Goal: Transaction & Acquisition: Purchase product/service

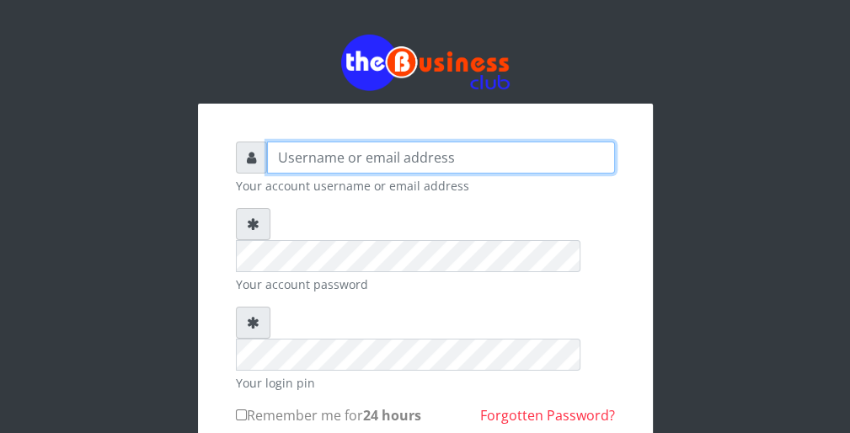
type input "wergbac8"
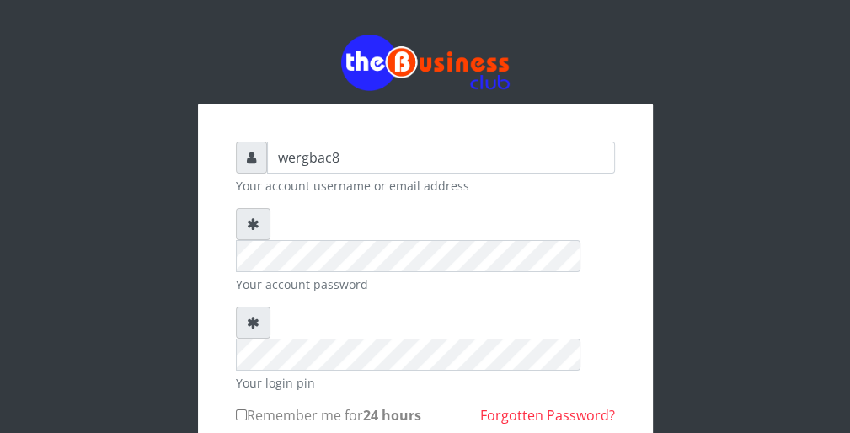
click at [615, 86] on div at bounding box center [425, 63] width 455 height 56
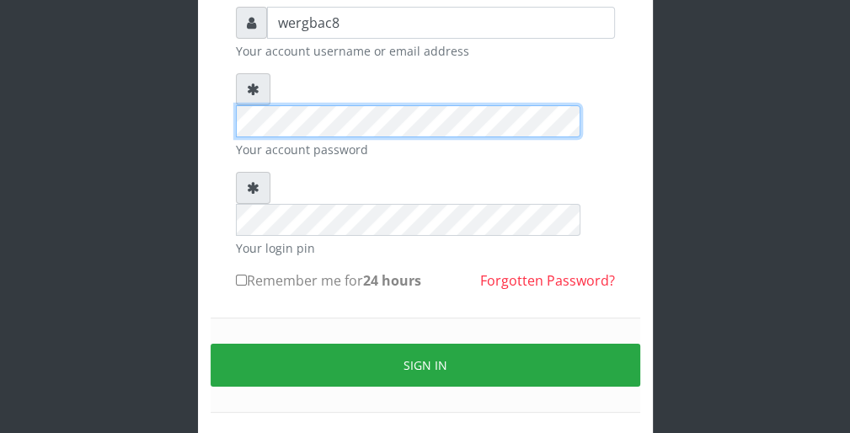
scroll to position [155, 0]
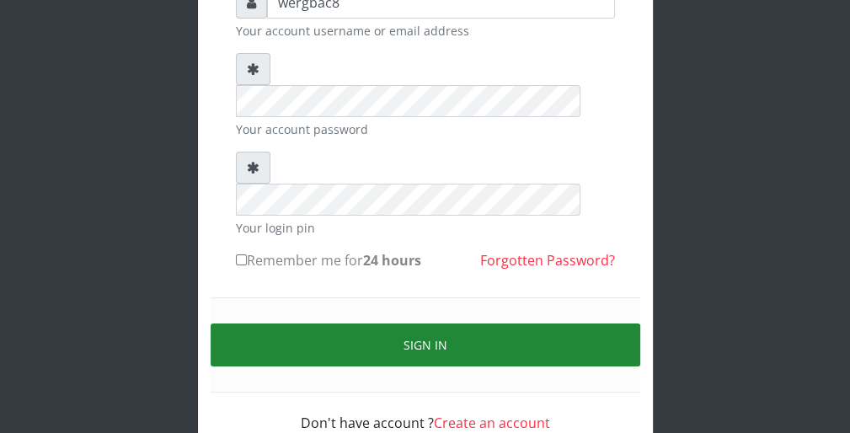
click at [589, 323] on button "Sign in" at bounding box center [424, 344] width 429 height 43
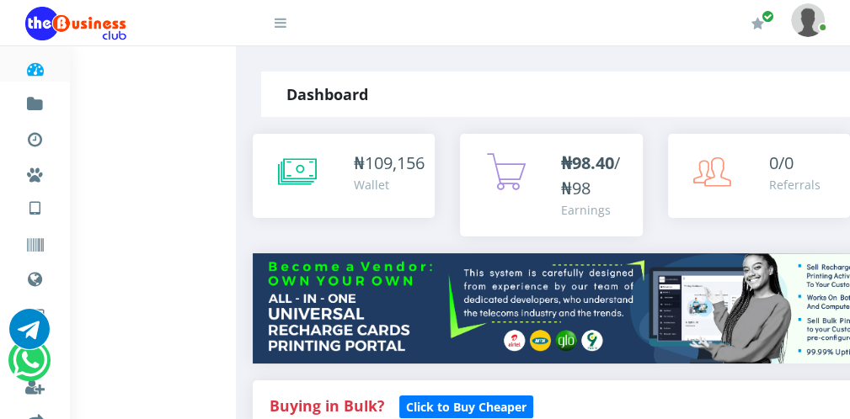
click at [280, 26] on icon at bounding box center [280, 22] width 12 height 13
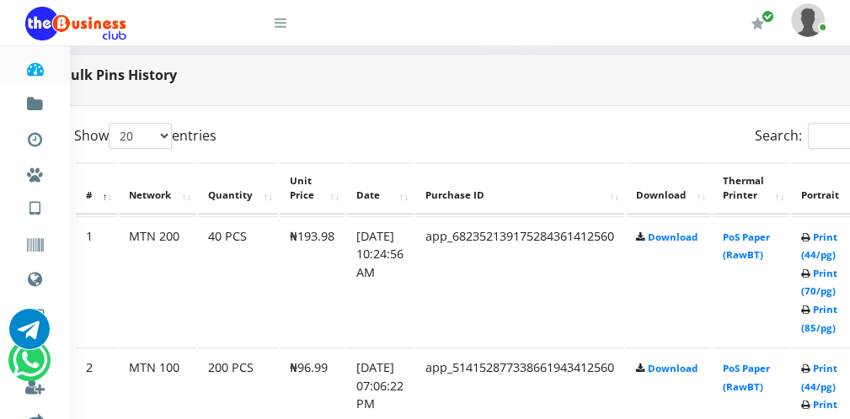
scroll to position [808, 67]
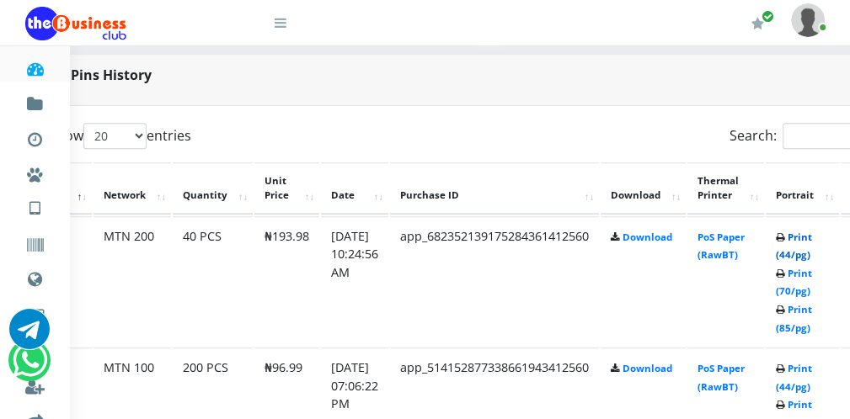
click at [802, 253] on link "Print (44/pg)" at bounding box center [793, 246] width 36 height 31
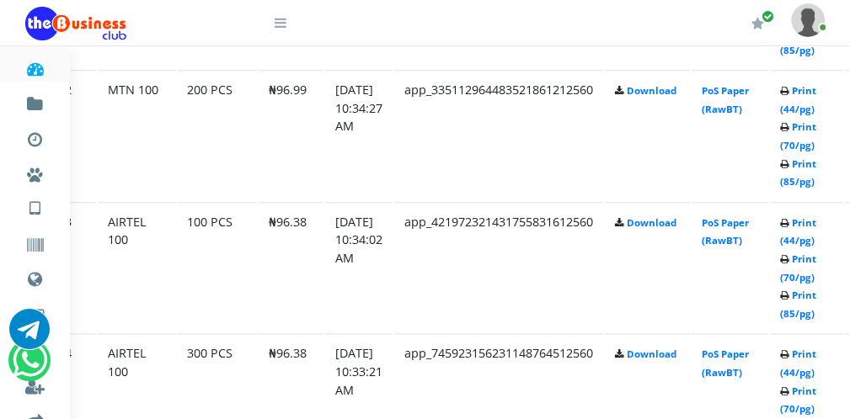
scroll to position [1111, 63]
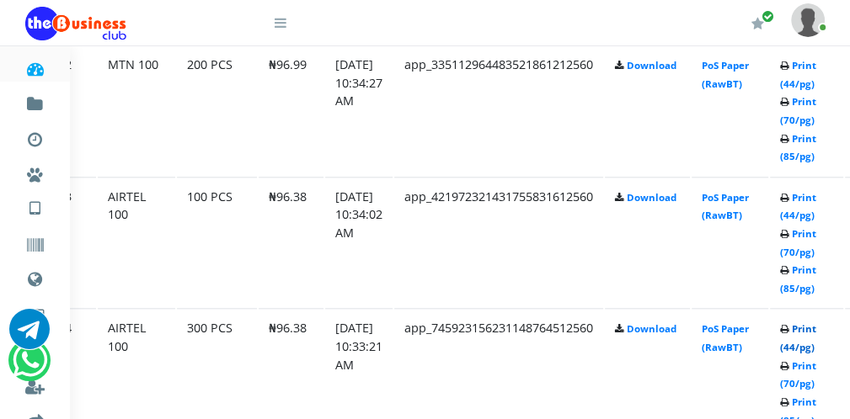
click at [802, 344] on link "Print (44/pg)" at bounding box center [798, 337] width 36 height 31
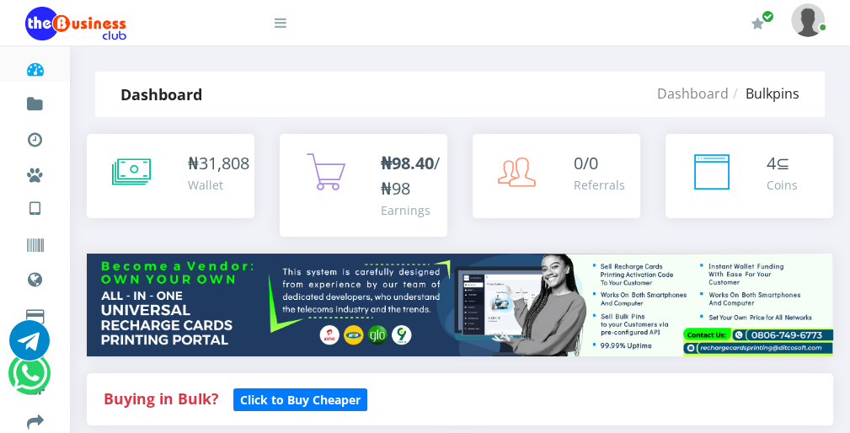
scroll to position [737, 0]
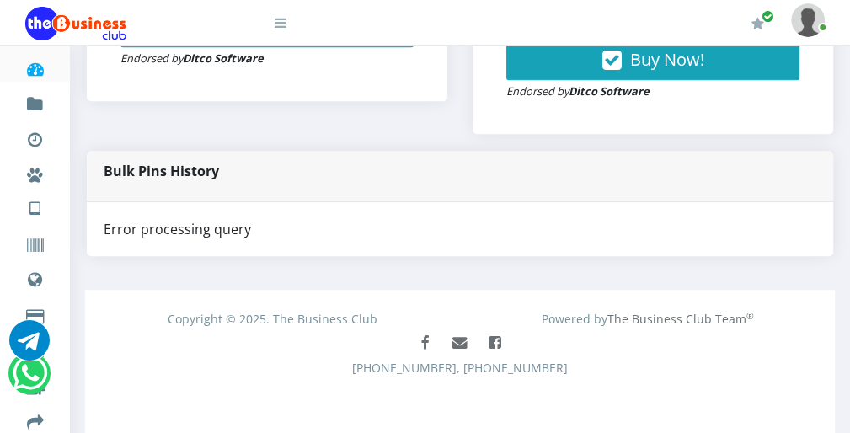
click at [283, 23] on icon at bounding box center [280, 22] width 12 height 13
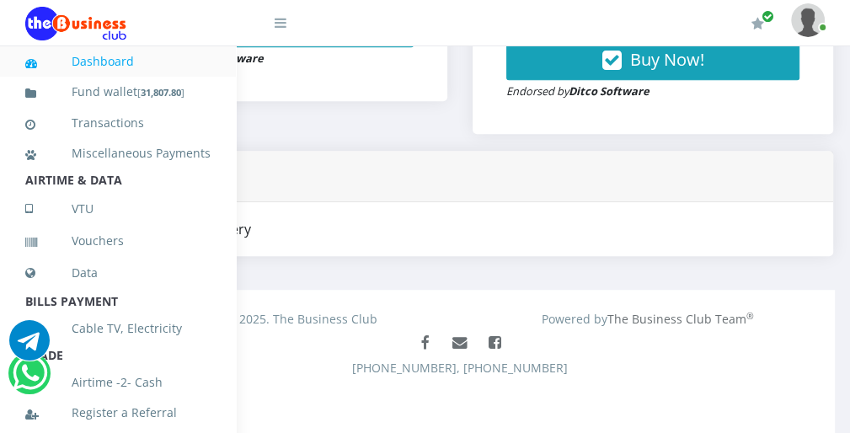
scroll to position [367, 0]
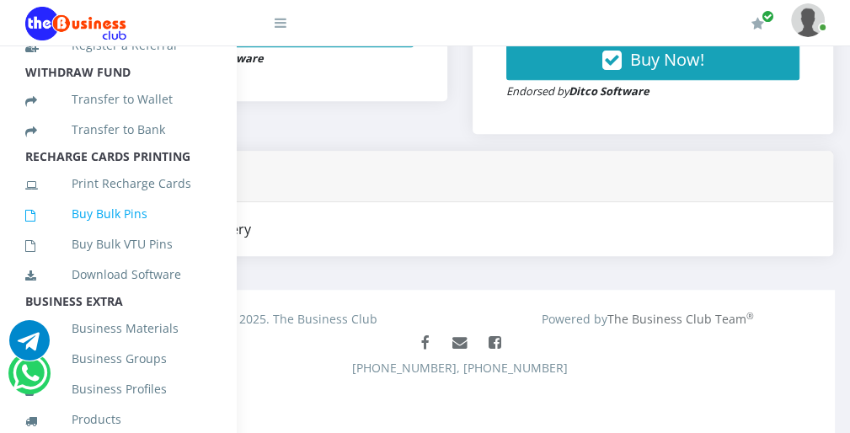
click at [149, 233] on link "Buy Bulk Pins" at bounding box center [117, 213] width 185 height 39
click at [283, 24] on icon at bounding box center [280, 22] width 12 height 13
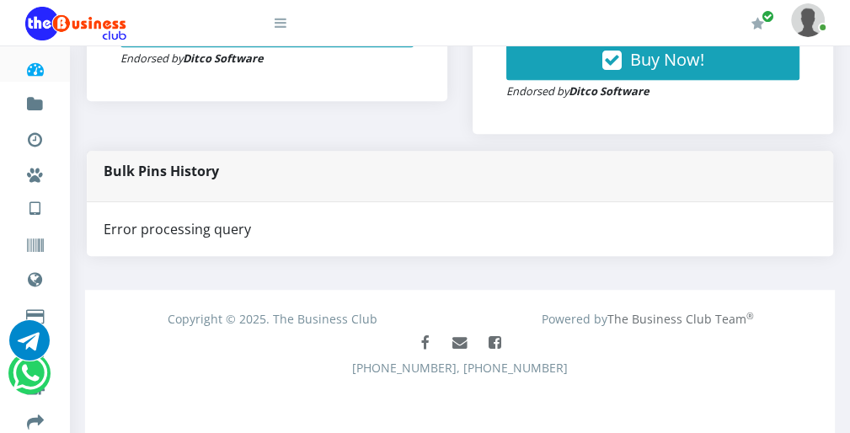
click at [273, 22] on link at bounding box center [270, 17] width 34 height 34
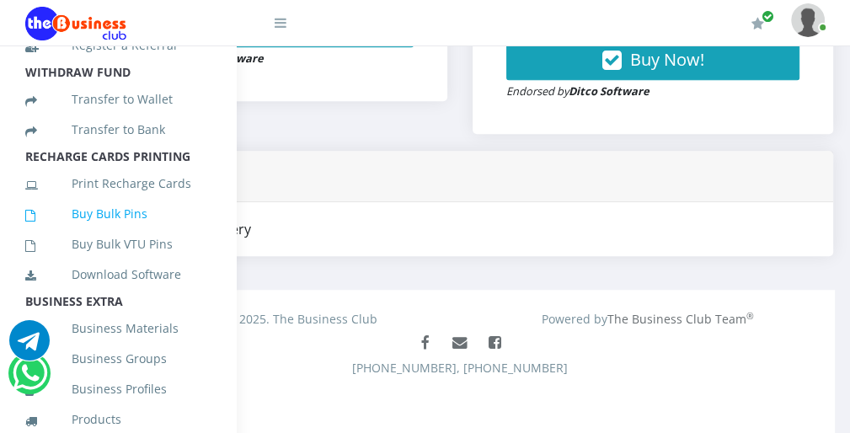
click at [146, 233] on link "Buy Bulk Pins" at bounding box center [117, 213] width 185 height 39
click at [283, 24] on icon at bounding box center [280, 22] width 12 height 13
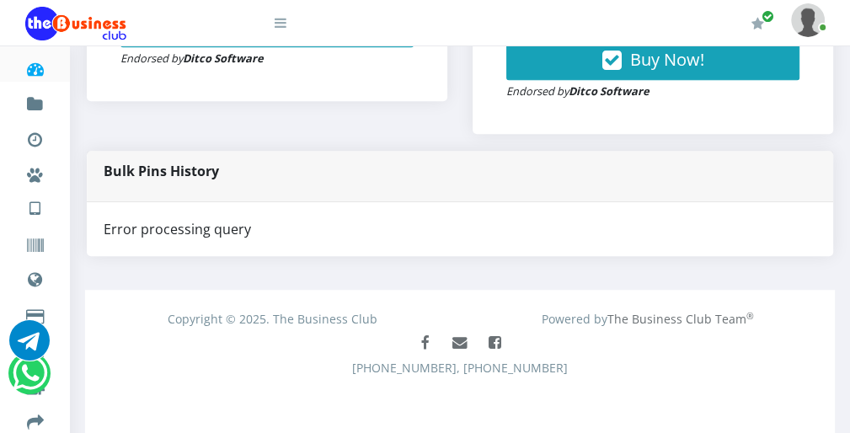
click at [286, 27] on div at bounding box center [172, 22] width 295 height 45
click at [283, 27] on icon at bounding box center [280, 22] width 12 height 13
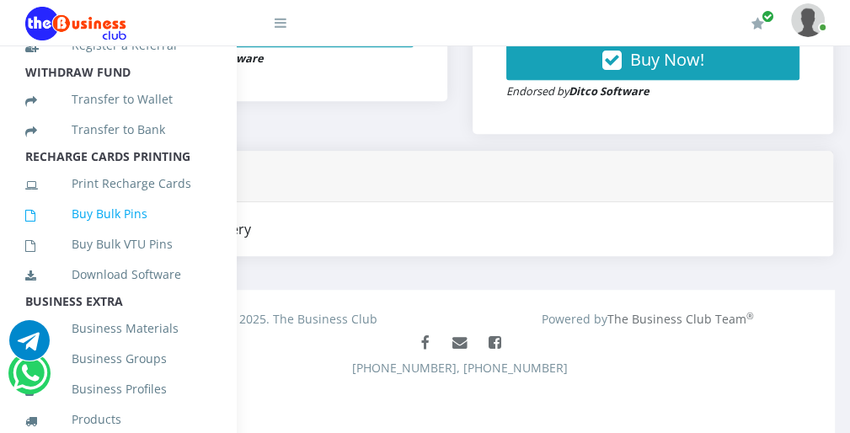
click at [172, 231] on link "Buy Bulk Pins" at bounding box center [117, 213] width 185 height 39
click at [281, 21] on icon at bounding box center [280, 22] width 12 height 13
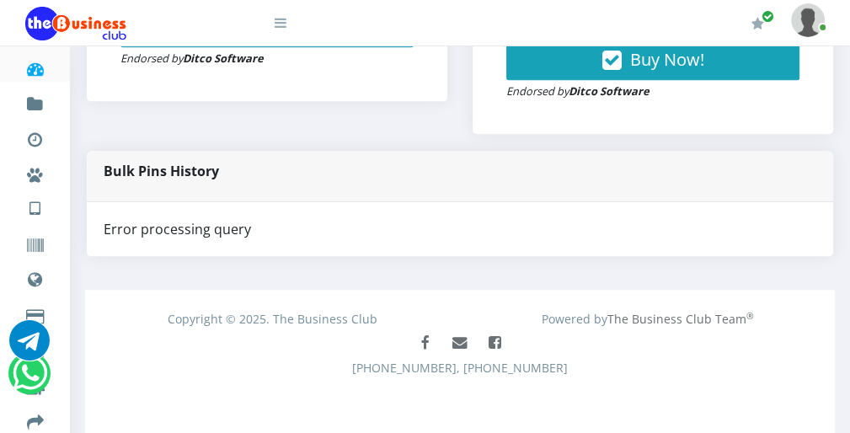
click at [283, 27] on icon at bounding box center [280, 22] width 12 height 13
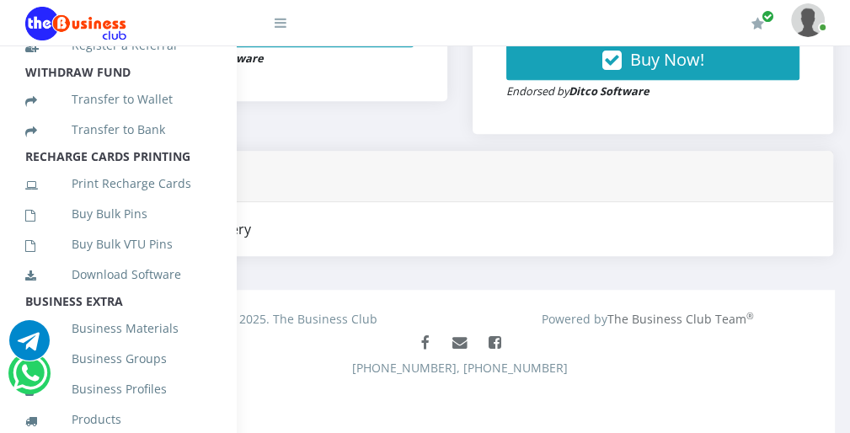
click at [280, 26] on icon at bounding box center [280, 22] width 12 height 13
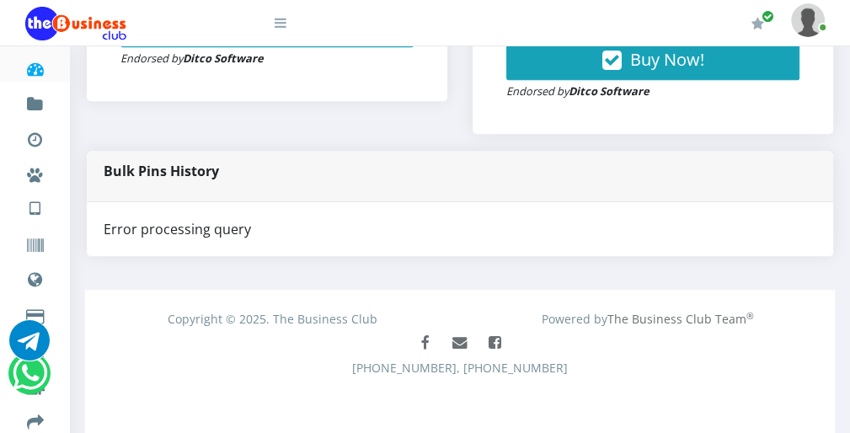
click at [285, 26] on icon at bounding box center [280, 22] width 12 height 13
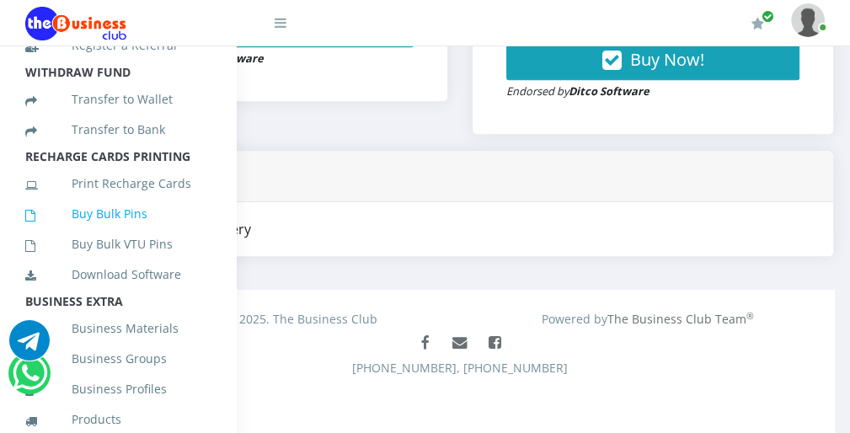
click at [170, 231] on link "Buy Bulk Pins" at bounding box center [117, 213] width 185 height 39
click at [283, 19] on icon at bounding box center [280, 22] width 12 height 13
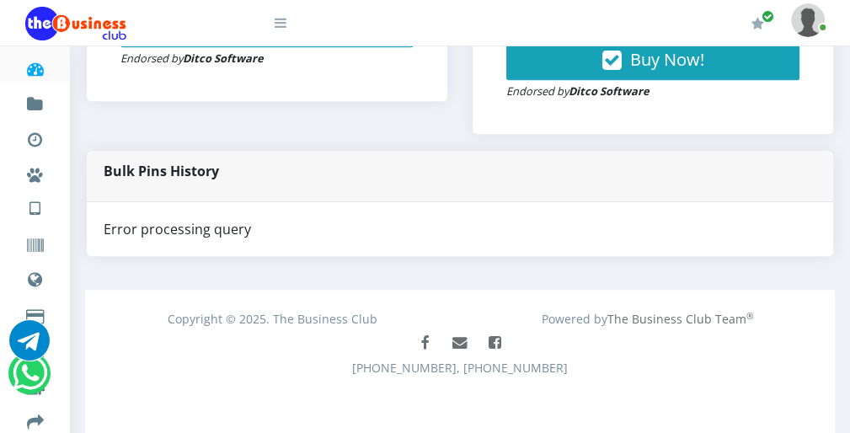
click at [283, 28] on icon at bounding box center [280, 22] width 12 height 13
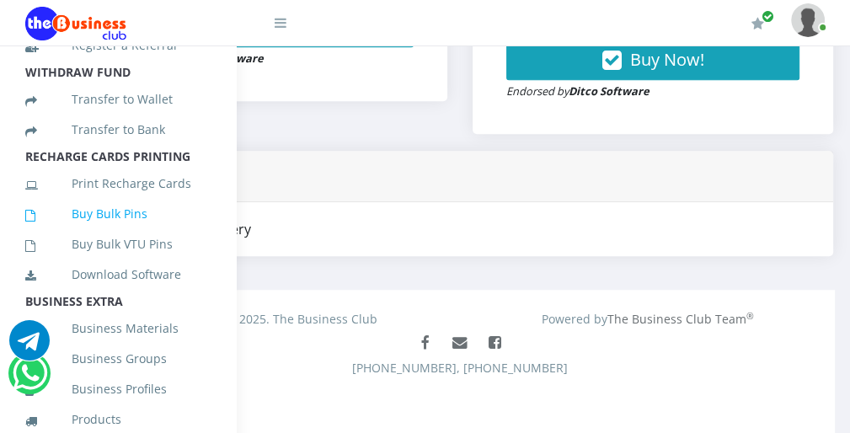
click at [164, 227] on link "Buy Bulk Pins" at bounding box center [117, 213] width 185 height 39
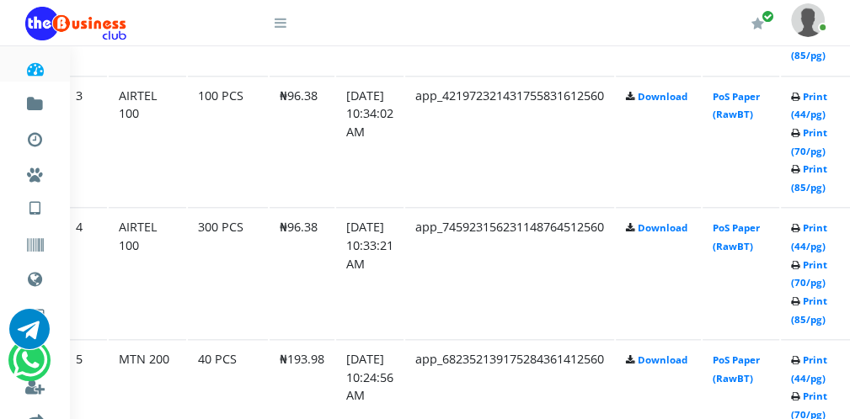
scroll to position [1212, 67]
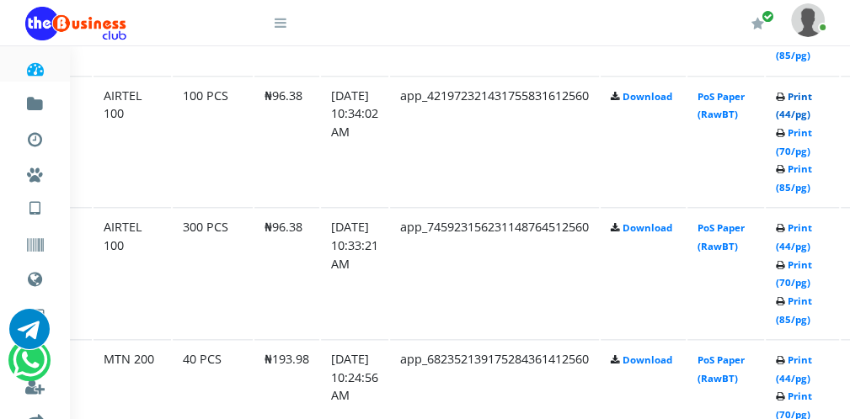
click at [803, 108] on link "Print (44/pg)" at bounding box center [793, 105] width 36 height 31
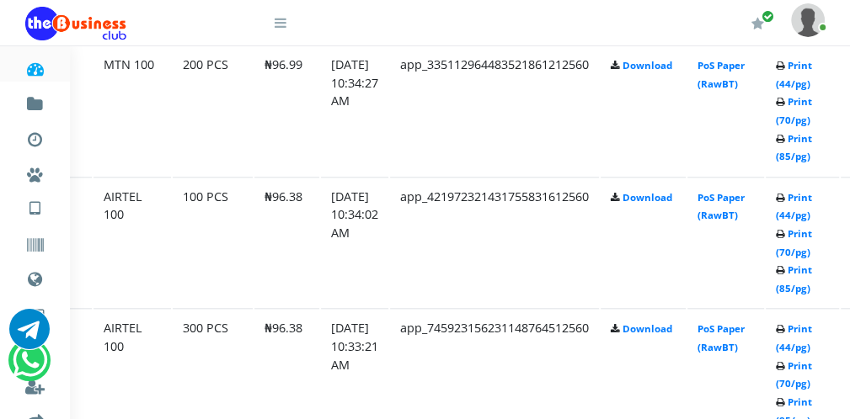
scroll to position [1078, 67]
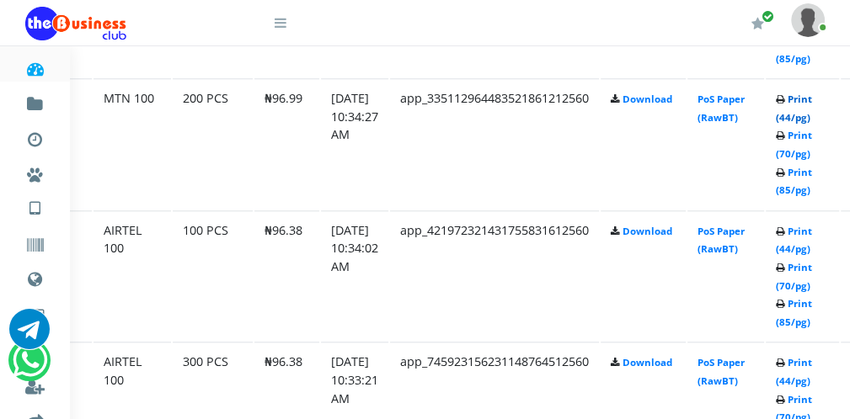
click at [805, 114] on link "Print (44/pg)" at bounding box center [793, 108] width 36 height 31
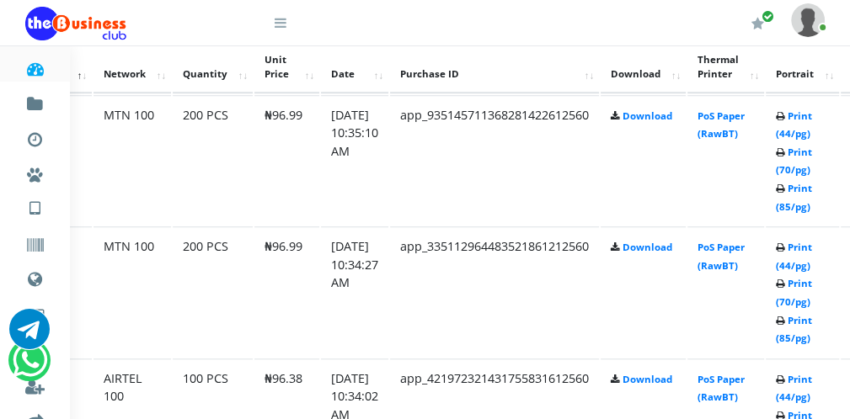
scroll to position [909, 67]
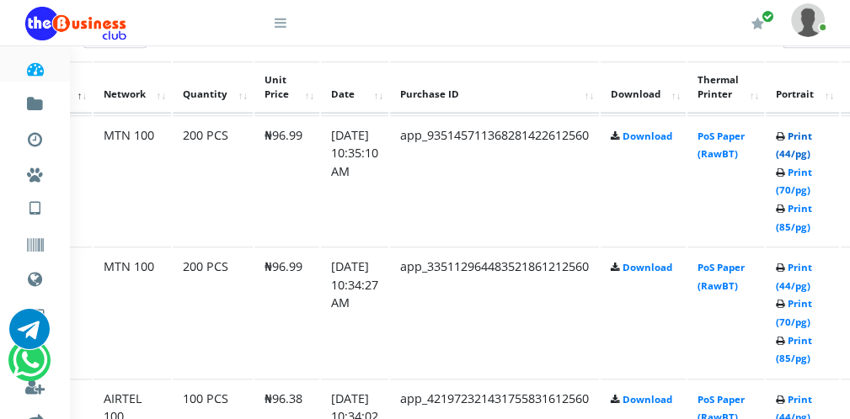
click at [794, 150] on link "Print (44/pg)" at bounding box center [793, 145] width 36 height 31
click at [794, 151] on link "Print (44/pg)" at bounding box center [793, 145] width 36 height 31
click at [802, 152] on link "Print (44/pg)" at bounding box center [793, 145] width 36 height 31
click at [802, 148] on link "Print (44/pg)" at bounding box center [793, 145] width 36 height 31
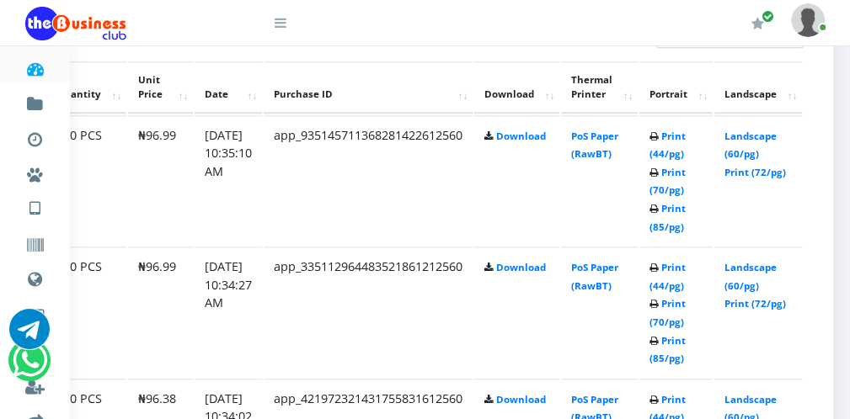
click at [281, 23] on icon at bounding box center [280, 22] width 12 height 13
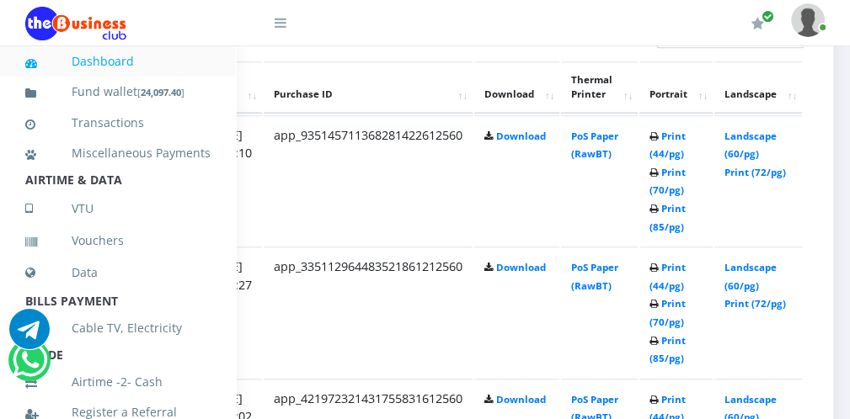
scroll to position [367, 0]
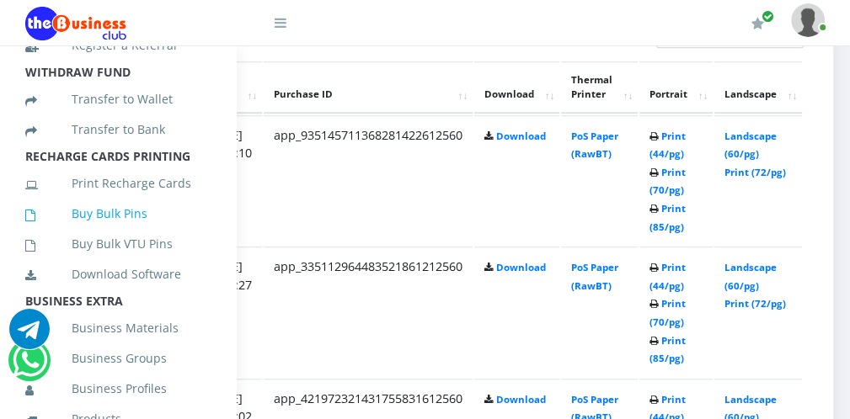
click at [141, 228] on link "Buy Bulk Pins" at bounding box center [117, 213] width 185 height 39
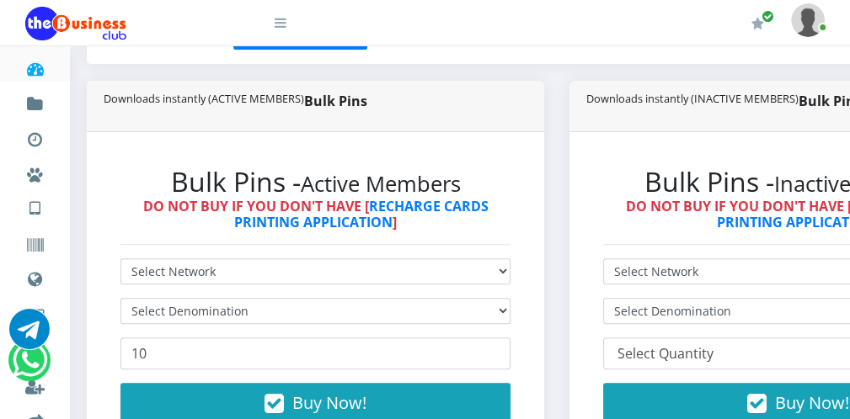
scroll to position [404, 0]
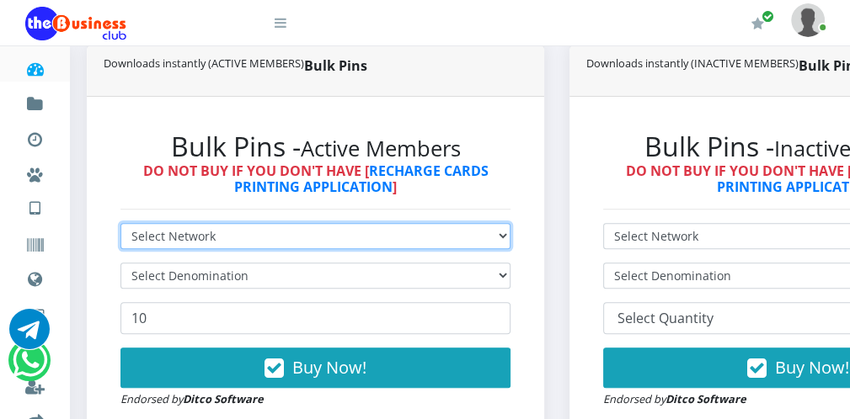
click at [230, 232] on select "Select Network MTN Globacom 9Mobile Airtel" at bounding box center [315, 236] width 390 height 26
select select "MTN"
click at [120, 223] on select "Select Network MTN Globacom 9Mobile Airtel" at bounding box center [315, 236] width 390 height 26
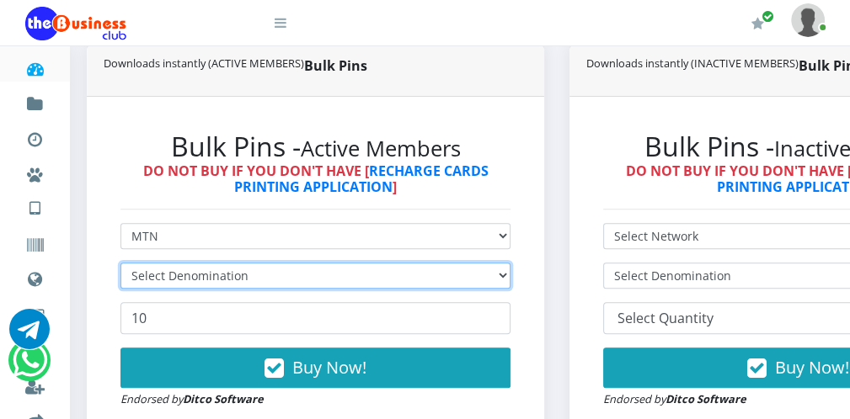
click at [195, 274] on select "Select Denomination" at bounding box center [315, 276] width 390 height 26
click at [195, 274] on select "Select Denomination MTN NGN100 - ₦96.99 MTN NGN200 - ₦193.98 MTN NGN400 - ₦387.…" at bounding box center [315, 276] width 390 height 26
select select "96.99-100"
click at [120, 263] on select "Select Denomination MTN NGN100 - ₦96.99 MTN NGN200 - ₦193.98 MTN NGN400 - ₦387.…" at bounding box center [315, 276] width 390 height 26
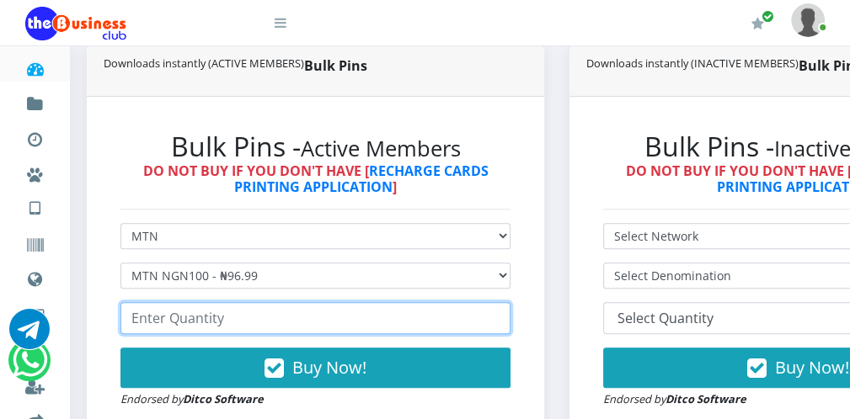
click at [155, 328] on input "number" at bounding box center [315, 318] width 390 height 32
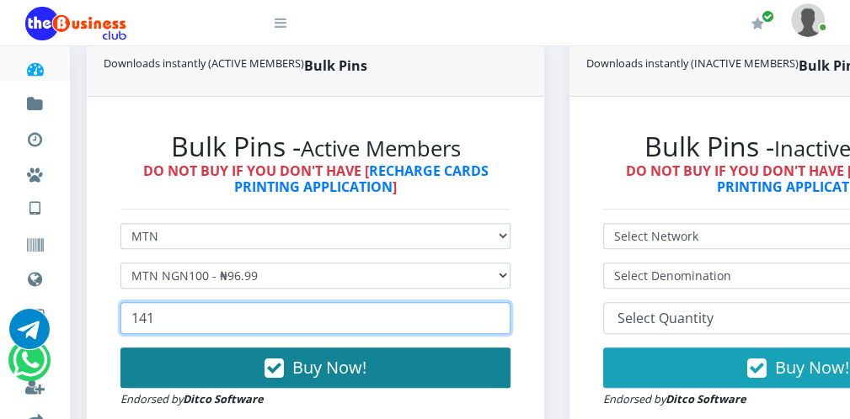
type input "141"
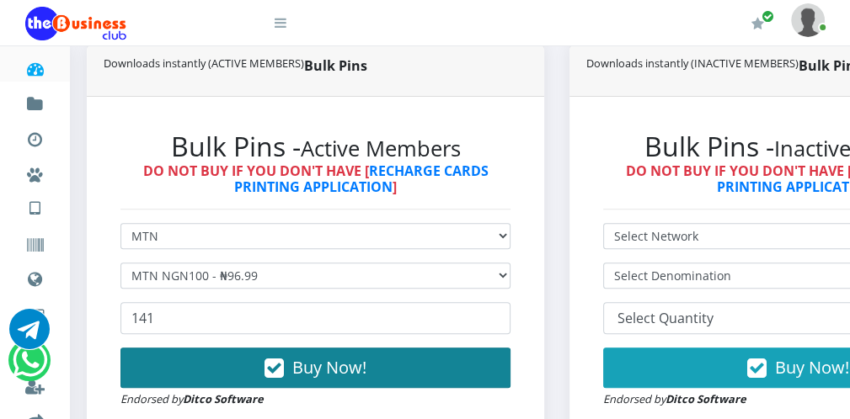
click at [263, 365] on button "Buy Now!" at bounding box center [315, 368] width 390 height 40
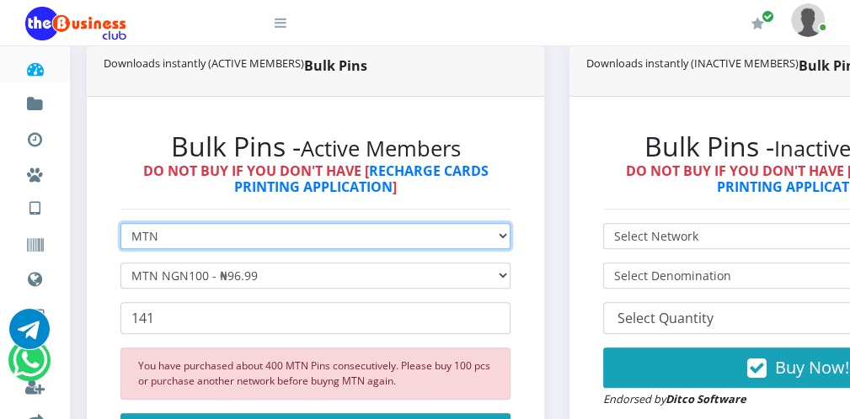
click at [182, 237] on select "Select Network MTN Globacom 9Mobile Airtel" at bounding box center [315, 236] width 390 height 26
select select "Airtel"
click at [120, 223] on select "Select Network MTN Globacom 9Mobile Airtel" at bounding box center [315, 236] width 390 height 26
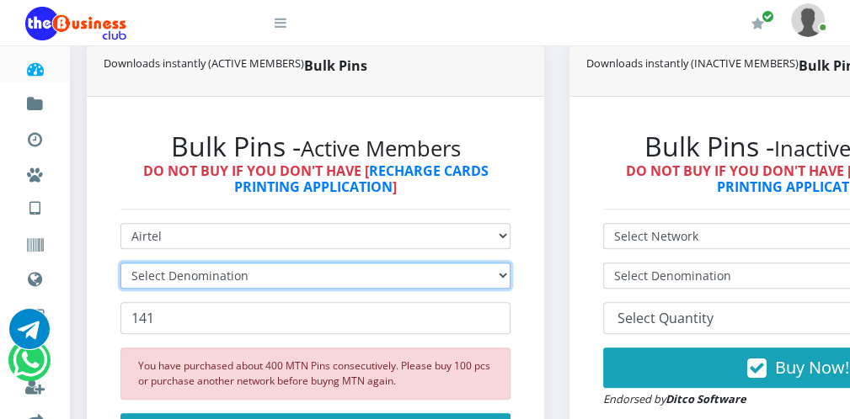
click at [152, 274] on select "Select Denomination" at bounding box center [315, 276] width 390 height 26
click at [152, 274] on select "Select Denomination Airtel NGN100 - ₦96.38 Airtel NGN200 - ₦192.76 Airtel NGN50…" at bounding box center [315, 276] width 390 height 26
select select "96.38-100"
click at [120, 263] on select "Select Denomination Airtel NGN100 - ₦96.38 Airtel NGN200 - ₦192.76 Airtel NGN50…" at bounding box center [315, 276] width 390 height 26
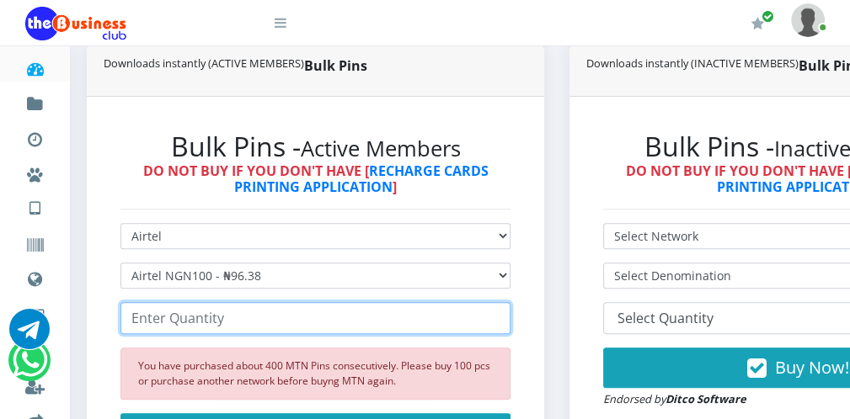
click at [145, 327] on input "number" at bounding box center [315, 318] width 390 height 32
type input "1"
click at [495, 324] on input "98" at bounding box center [315, 318] width 390 height 32
click at [495, 316] on input "99" at bounding box center [315, 318] width 390 height 32
type input "100"
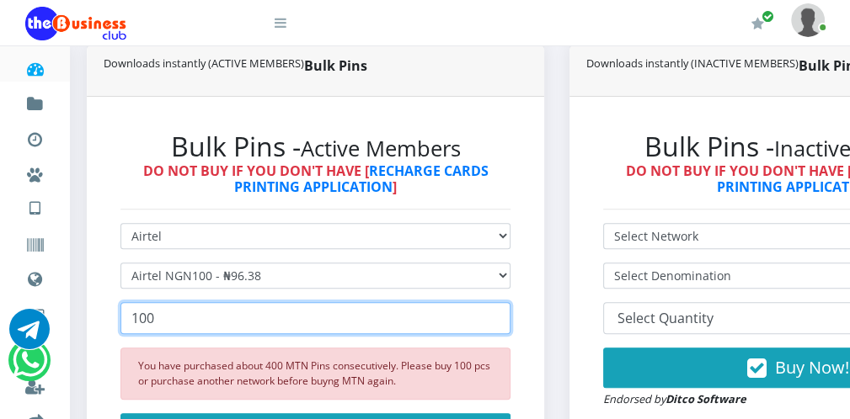
click at [495, 315] on input "100" at bounding box center [315, 318] width 390 height 32
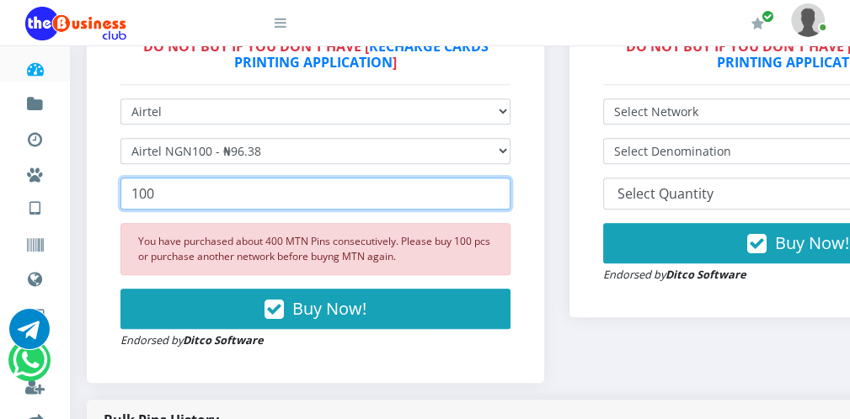
scroll to position [539, 0]
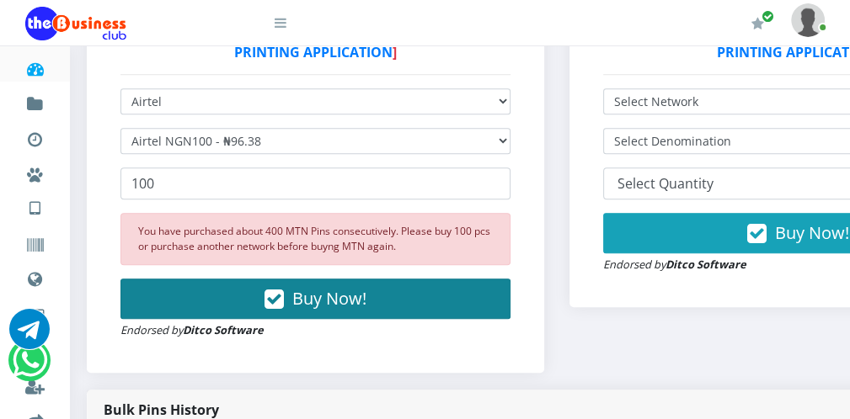
click at [376, 306] on button "Buy Now!" at bounding box center [315, 299] width 390 height 40
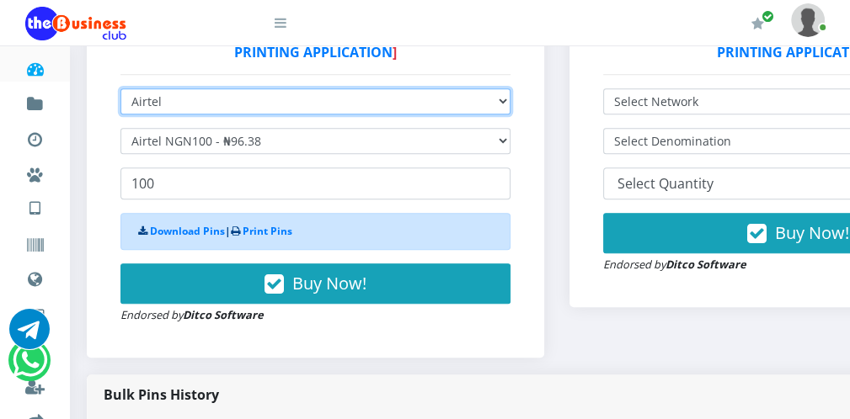
click at [219, 95] on select "Select Network MTN Globacom 9Mobile Airtel" at bounding box center [315, 101] width 390 height 26
select select "MTN"
click at [120, 88] on select "Select Network MTN Globacom 9Mobile Airtel" at bounding box center [315, 101] width 390 height 26
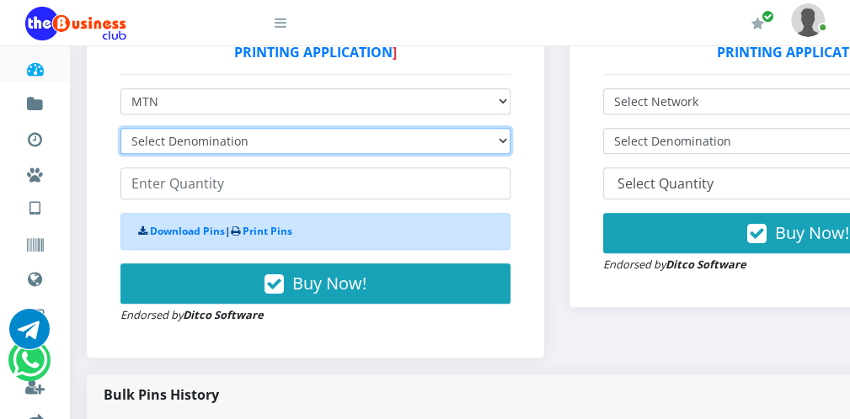
click at [183, 142] on select "Select Denomination MTN NGN100 - ₦96.99 MTN NGN200 - ₦193.98 MTN NGN400 - ₦387.…" at bounding box center [315, 141] width 390 height 26
select select "96.99-100"
click at [120, 128] on select "Select Denomination MTN NGN100 - ₦96.99 MTN NGN200 - ₦193.98 MTN NGN400 - ₦387.…" at bounding box center [315, 141] width 390 height 26
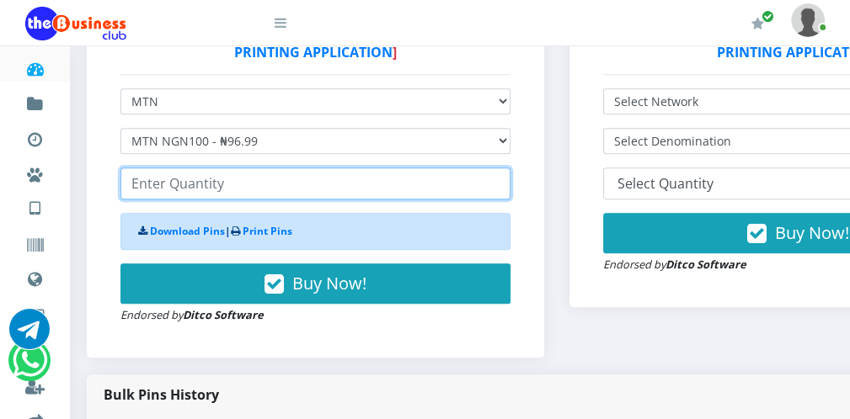
click at [151, 181] on input "number" at bounding box center [315, 184] width 390 height 32
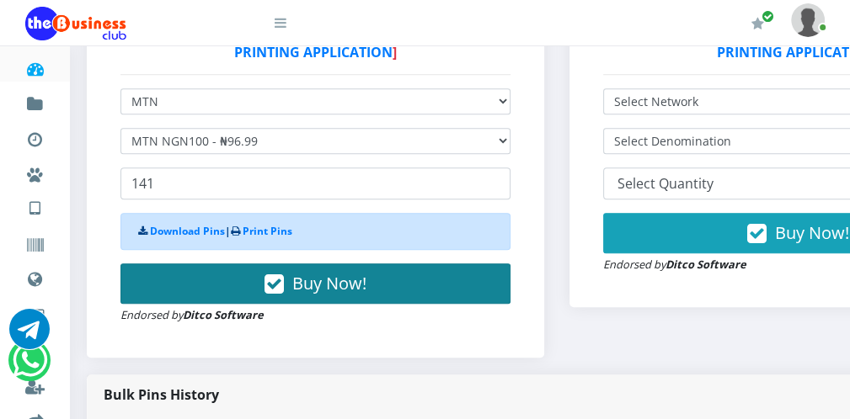
click at [253, 273] on button "Buy Now!" at bounding box center [315, 284] width 390 height 40
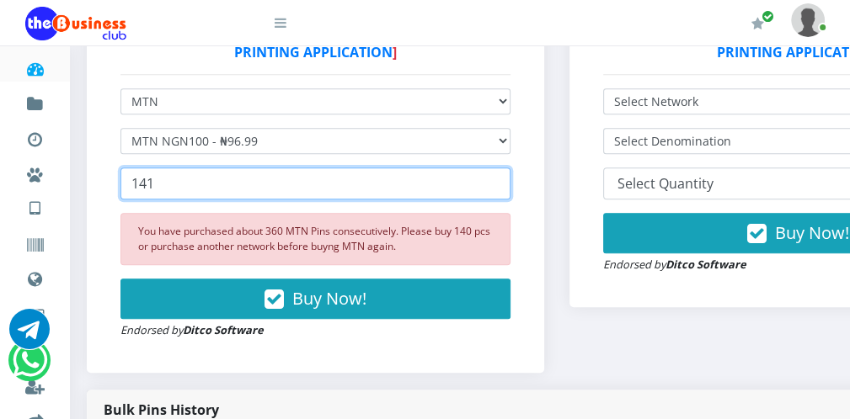
click at [157, 189] on input "141" at bounding box center [315, 184] width 390 height 32
type input "1"
click at [493, 189] on input "98" at bounding box center [315, 184] width 390 height 32
drag, startPoint x: 493, startPoint y: 189, endPoint x: 494, endPoint y: 178, distance: 11.0
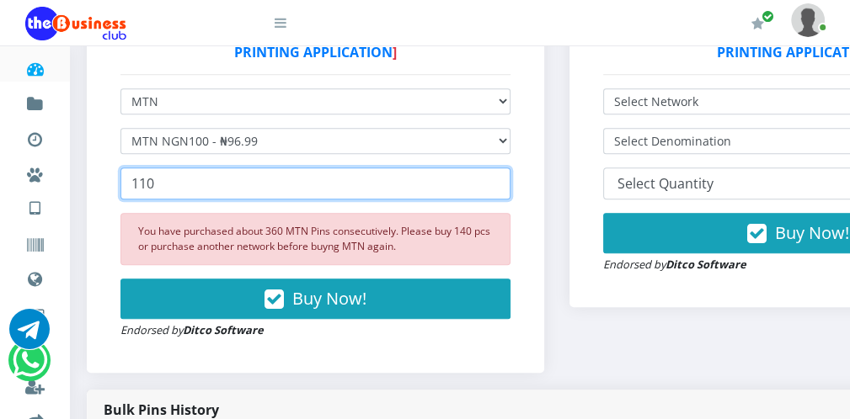
click at [494, 178] on input "110" at bounding box center [315, 184] width 390 height 32
click at [494, 178] on input "111" at bounding box center [315, 184] width 390 height 32
click at [494, 178] on input "112" at bounding box center [315, 184] width 390 height 32
click at [495, 193] on input "112" at bounding box center [315, 184] width 390 height 32
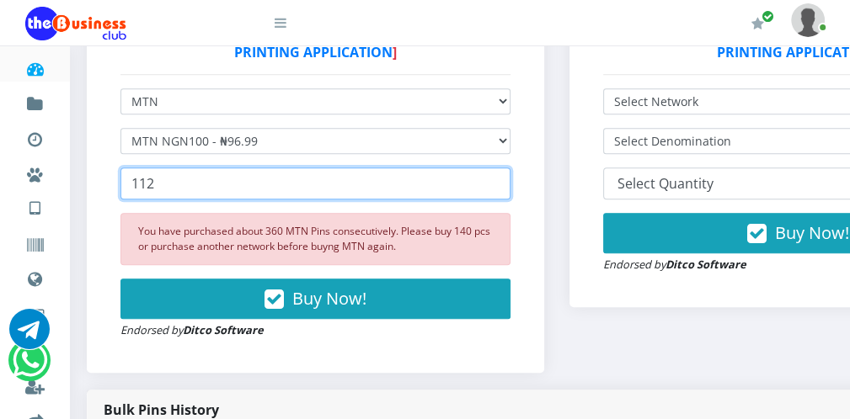
click at [495, 193] on input "112" at bounding box center [315, 184] width 390 height 32
click at [494, 189] on input "111" at bounding box center [315, 184] width 390 height 32
click at [494, 189] on input "110" at bounding box center [315, 184] width 390 height 32
click at [494, 189] on input "109" at bounding box center [315, 184] width 390 height 32
click at [494, 189] on input "108" at bounding box center [315, 184] width 390 height 32
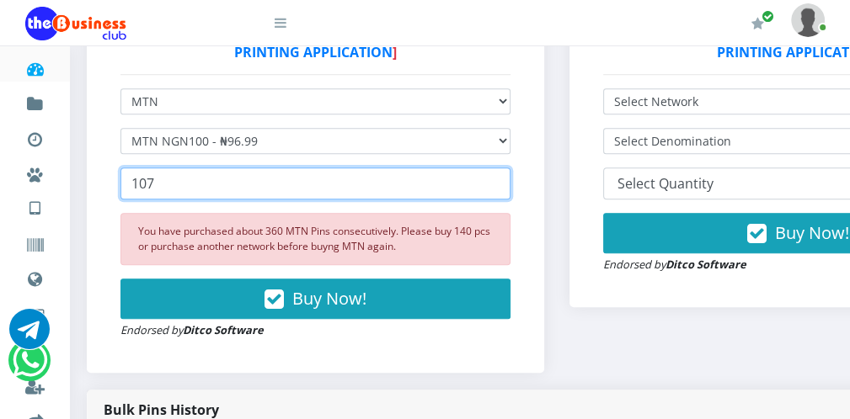
click at [494, 189] on input "107" at bounding box center [315, 184] width 390 height 32
click at [494, 189] on input "106" at bounding box center [315, 184] width 390 height 32
click at [494, 189] on input "105" at bounding box center [315, 184] width 390 height 32
click at [494, 189] on input "104" at bounding box center [315, 184] width 390 height 32
click at [494, 189] on input "103" at bounding box center [315, 184] width 390 height 32
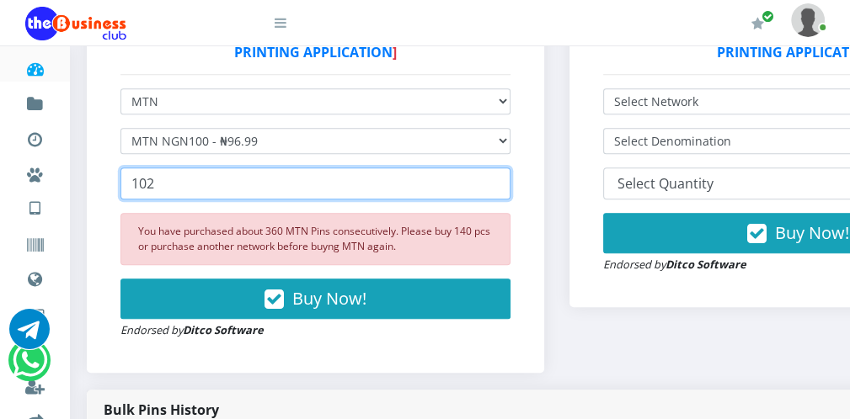
click at [494, 189] on input "102" at bounding box center [315, 184] width 390 height 32
click at [494, 189] on input "101" at bounding box center [315, 184] width 390 height 32
type input "100"
click at [494, 189] on input "100" at bounding box center [315, 184] width 390 height 32
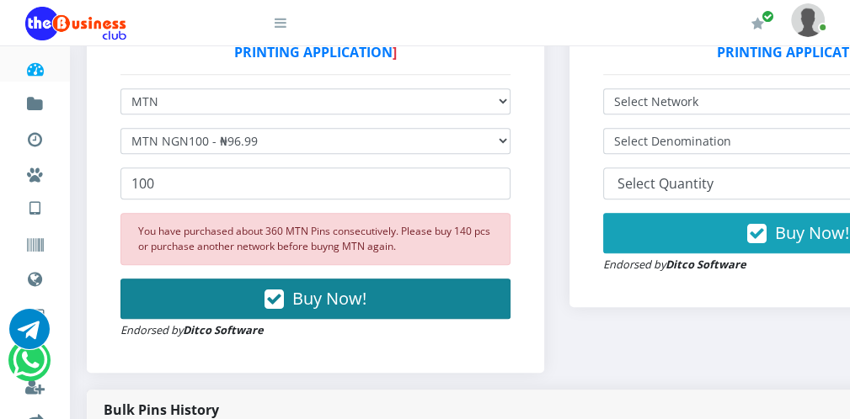
click at [420, 285] on button "Buy Now!" at bounding box center [315, 299] width 390 height 40
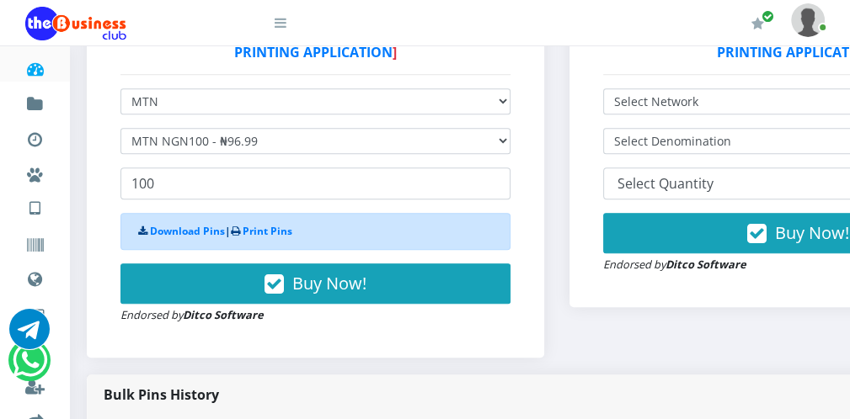
click at [282, 26] on icon at bounding box center [280, 22] width 12 height 13
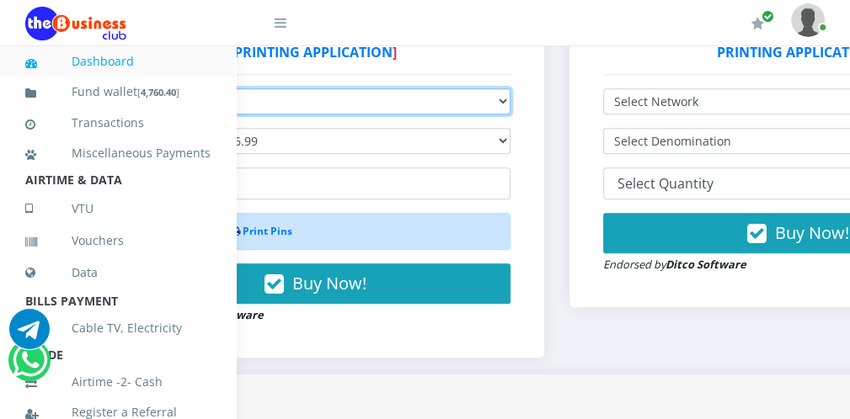
click at [317, 105] on select "Select Network MTN Globacom 9Mobile Airtel" at bounding box center [315, 101] width 390 height 26
select select "Glo"
click at [120, 88] on select "Select Network MTN Globacom 9Mobile Airtel" at bounding box center [315, 101] width 390 height 26
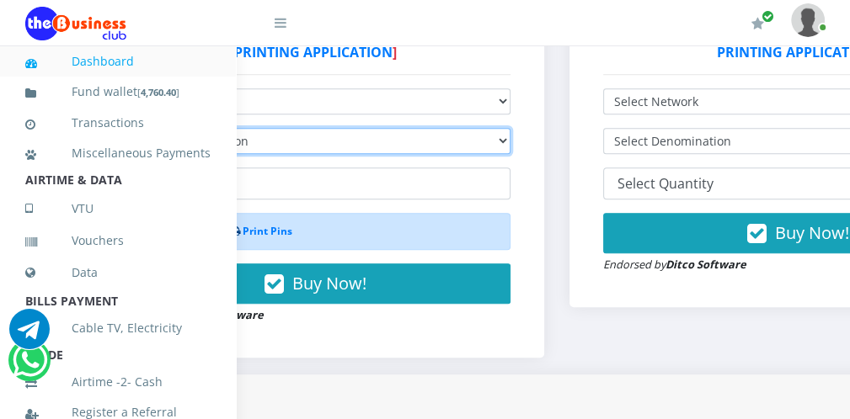
click at [259, 134] on select "Select Denomination Glo NGN100 - ₦96.55 Glo NGN200 - ₦193.10 Glo NGN500 - ₦482.…" at bounding box center [315, 141] width 390 height 26
select select "96.55-100"
click at [120, 128] on select "Select Denomination Glo NGN100 - ₦96.55 Glo NGN200 - ₦193.10 Glo NGN500 - ₦482.…" at bounding box center [315, 141] width 390 height 26
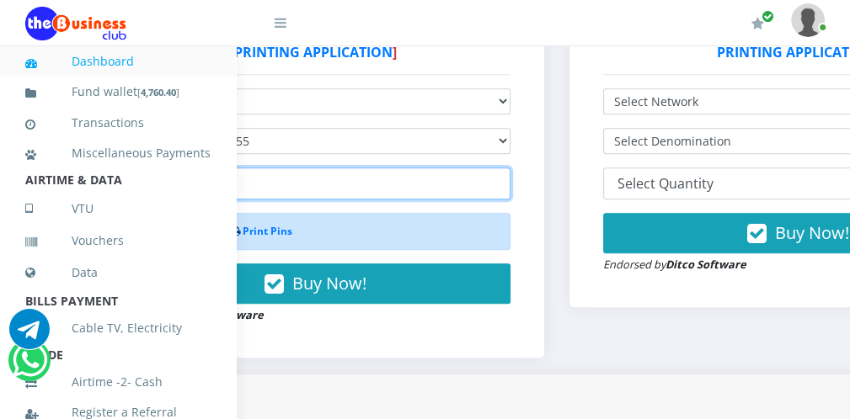
click at [245, 183] on input "number" at bounding box center [315, 184] width 390 height 32
click at [246, 183] on input "number" at bounding box center [315, 184] width 390 height 32
click at [266, 174] on input "47" at bounding box center [315, 184] width 390 height 32
type input "47"
click at [330, 243] on div "Download Pins | Print Pins" at bounding box center [315, 231] width 390 height 37
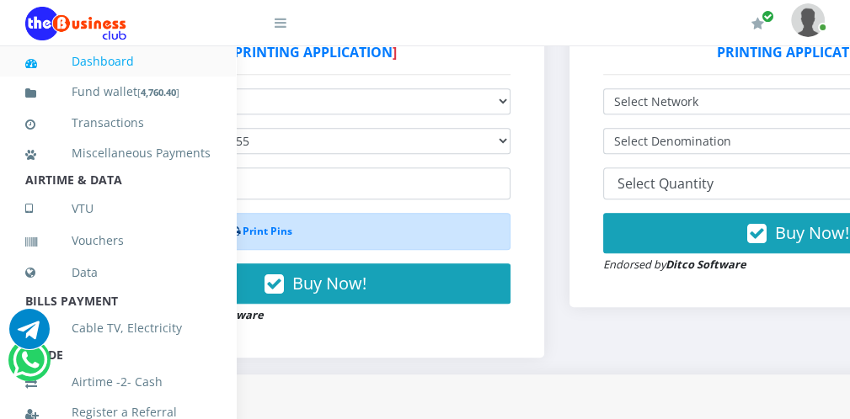
click at [330, 243] on div "Download Pins | Print Pins" at bounding box center [315, 231] width 390 height 37
click at [278, 29] on icon at bounding box center [280, 22] width 12 height 13
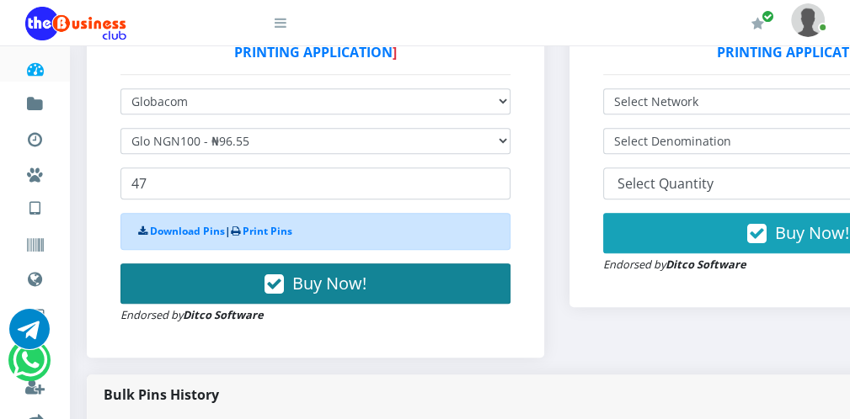
click at [269, 280] on icon "button" at bounding box center [273, 284] width 19 height 17
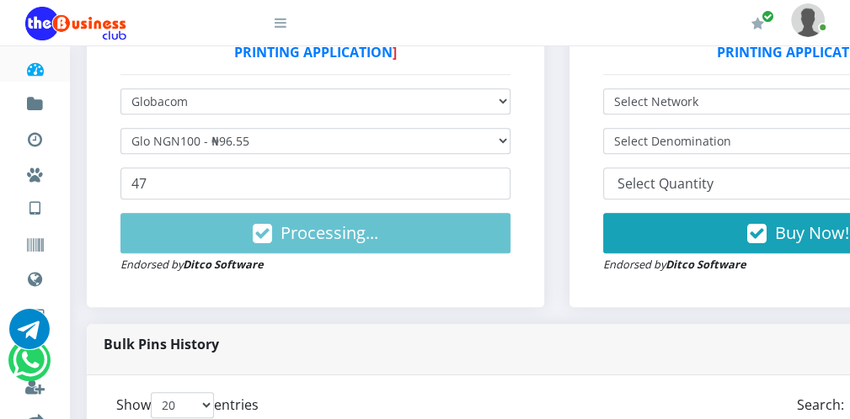
click at [278, 22] on icon at bounding box center [280, 22] width 12 height 13
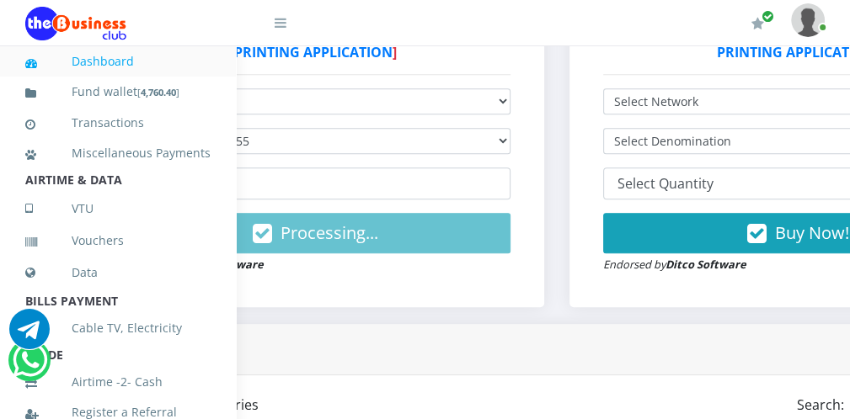
scroll to position [367, 0]
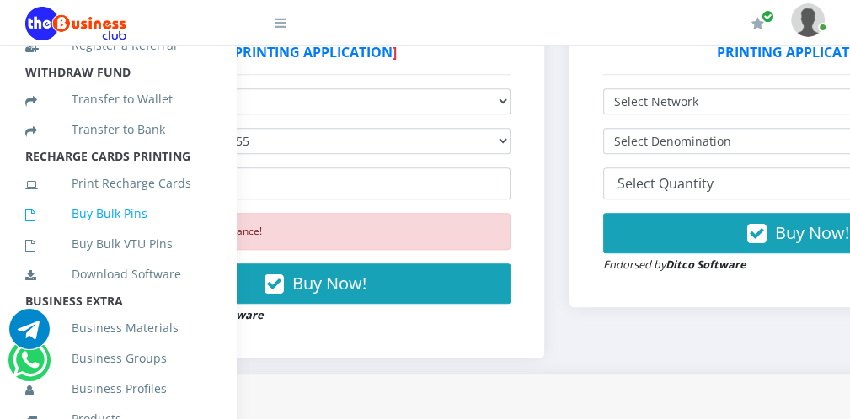
click at [155, 233] on link "Buy Bulk Pins" at bounding box center [117, 213] width 185 height 39
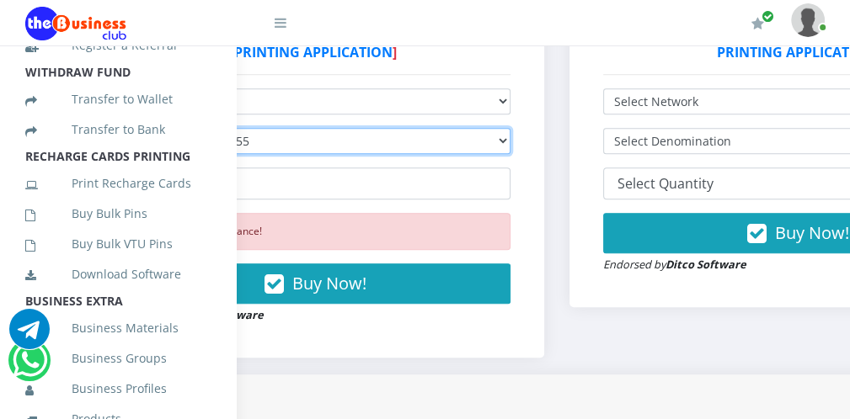
click at [276, 138] on select "Select Denomination Glo NGN100 - ₦96.55 Glo NGN200 - ₦193.10 Glo NGN500 - ₦482.…" at bounding box center [315, 141] width 390 height 26
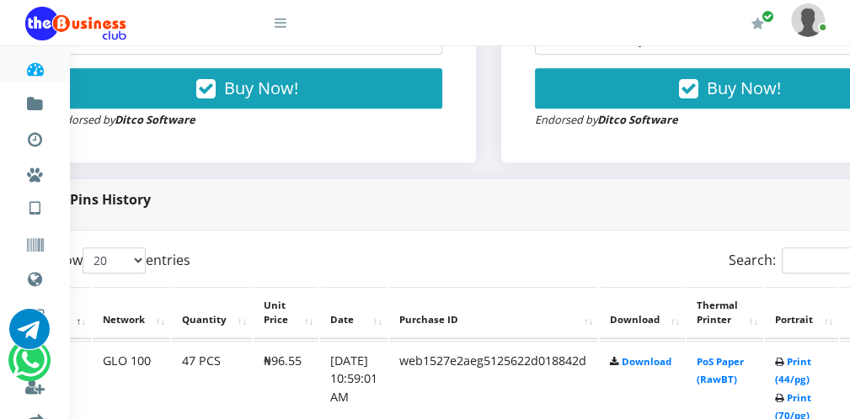
scroll to position [684, 101]
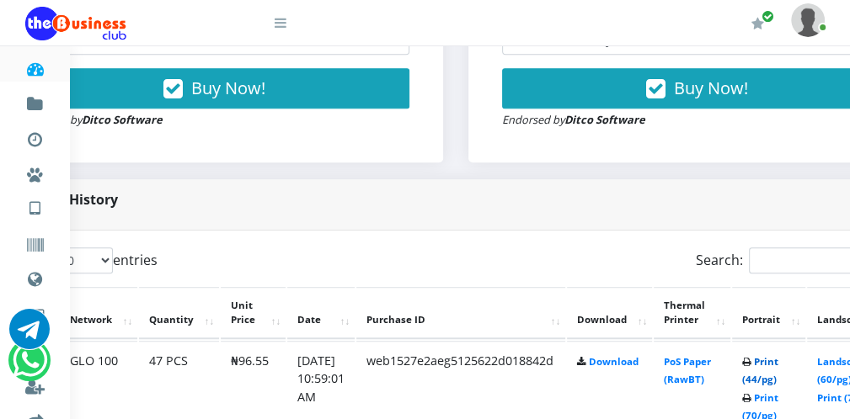
click at [770, 373] on link "Print (44/pg)" at bounding box center [760, 370] width 36 height 31
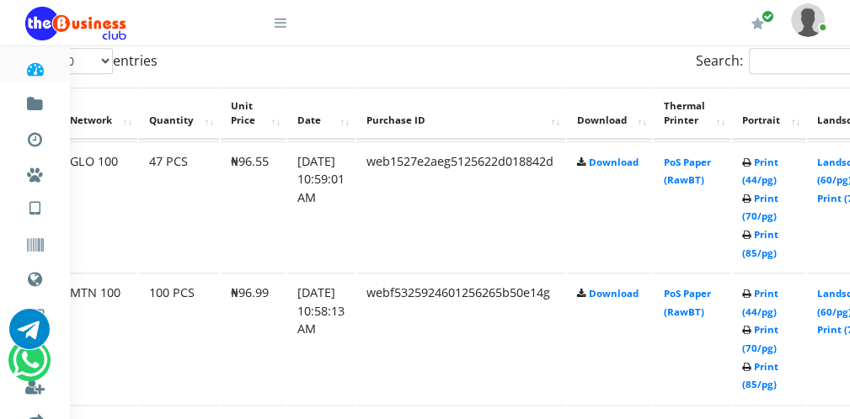
scroll to position [919, 101]
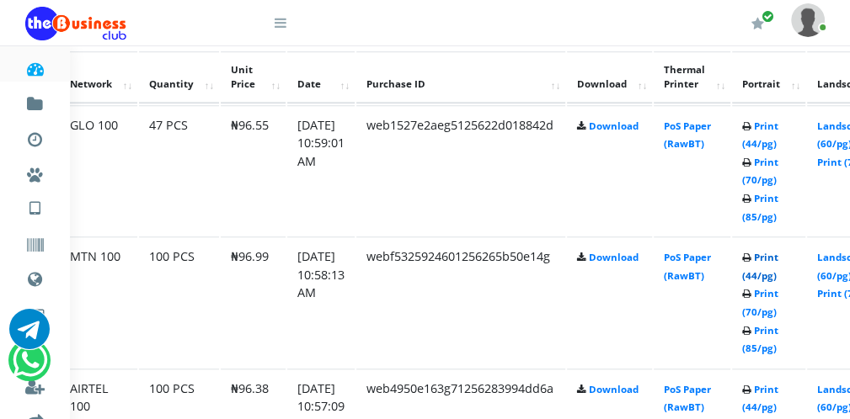
click at [765, 276] on link "Print (44/pg)" at bounding box center [760, 266] width 36 height 31
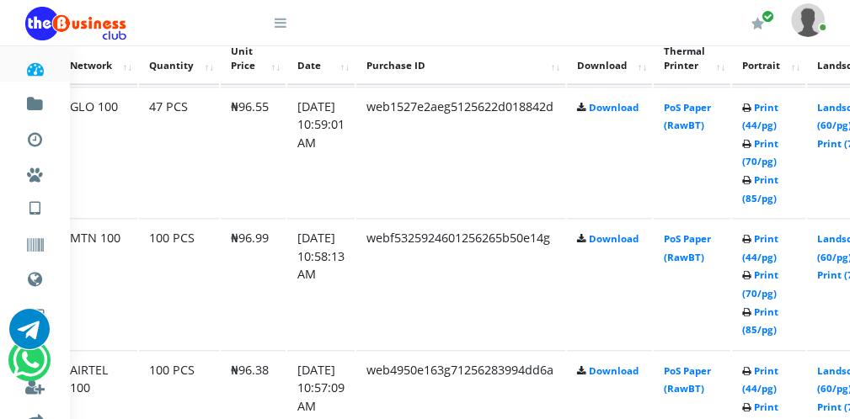
scroll to position [919, 101]
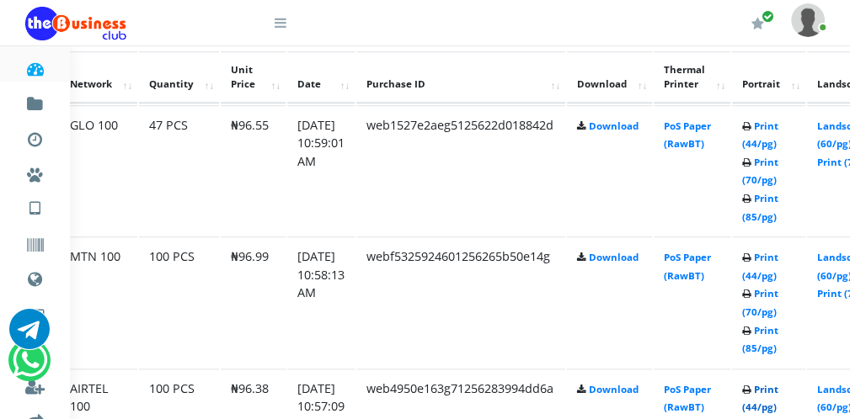
click at [764, 399] on link "Print (44/pg)" at bounding box center [760, 398] width 36 height 31
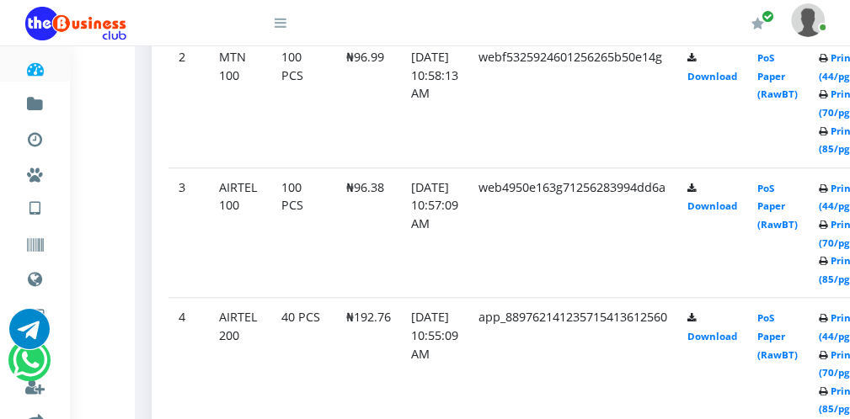
scroll to position [1109, 101]
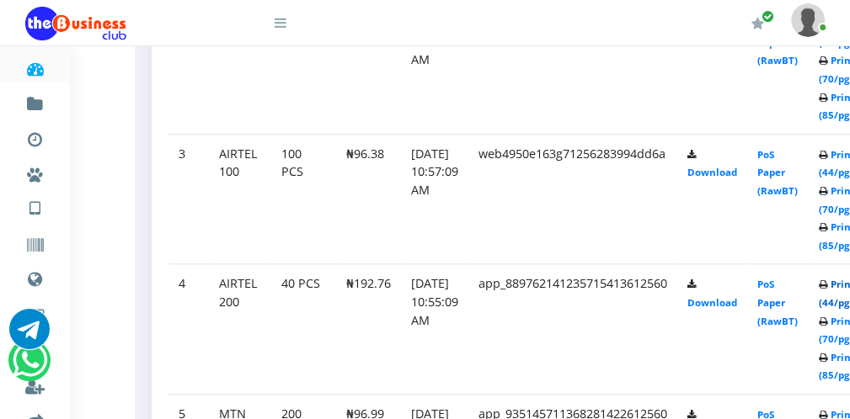
click at [836, 301] on link "Print (44/pg)" at bounding box center [836, 293] width 36 height 31
